Goal: Task Accomplishment & Management: Use online tool/utility

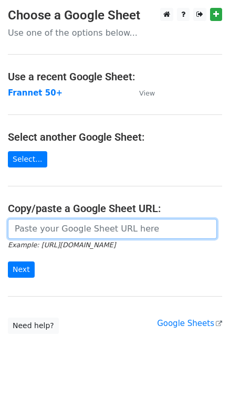
click at [58, 226] on input "url" at bounding box center [112, 229] width 209 height 20
type input "[URL][DOMAIN_NAME]"
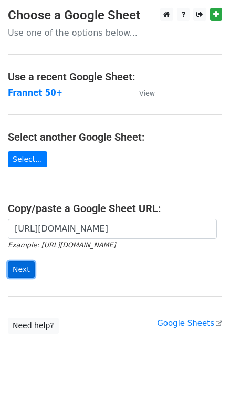
click at [26, 267] on input "Next" at bounding box center [21, 269] width 27 height 16
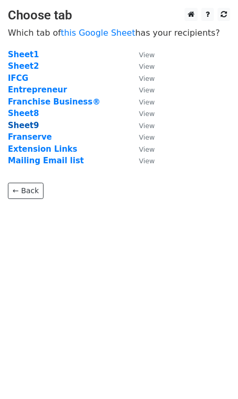
click at [27, 122] on strong "Sheet9" at bounding box center [23, 125] width 31 height 9
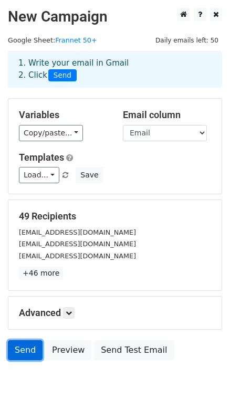
click at [28, 348] on link "Send" at bounding box center [25, 350] width 35 height 20
click at [65, 77] on span "Send" at bounding box center [62, 75] width 28 height 13
click at [28, 347] on link "Send" at bounding box center [25, 350] width 35 height 20
